Goal: Task Accomplishment & Management: Complete application form

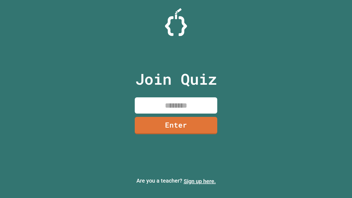
click at [200, 181] on link "Sign up here." at bounding box center [200, 181] width 32 height 7
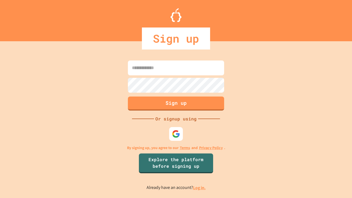
click at [200, 188] on link "Log in." at bounding box center [199, 188] width 13 height 6
